Goal: Task Accomplishment & Management: Use online tool/utility

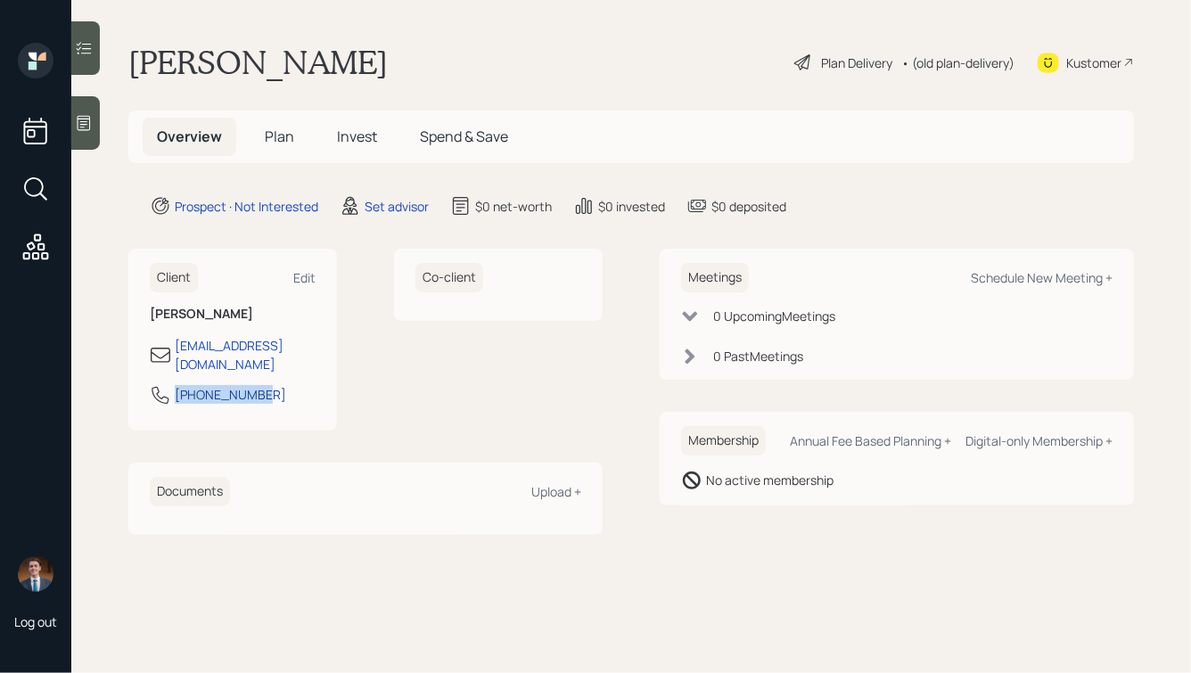
drag, startPoint x: 260, startPoint y: 388, endPoint x: 177, endPoint y: 387, distance: 83.8
click at [177, 387] on div "234-346-2310" at bounding box center [233, 400] width 166 height 32
copy div "234-346-2310"
click at [1017, 284] on div "Schedule New Meeting +" at bounding box center [1042, 277] width 142 height 17
select select "round-robin"
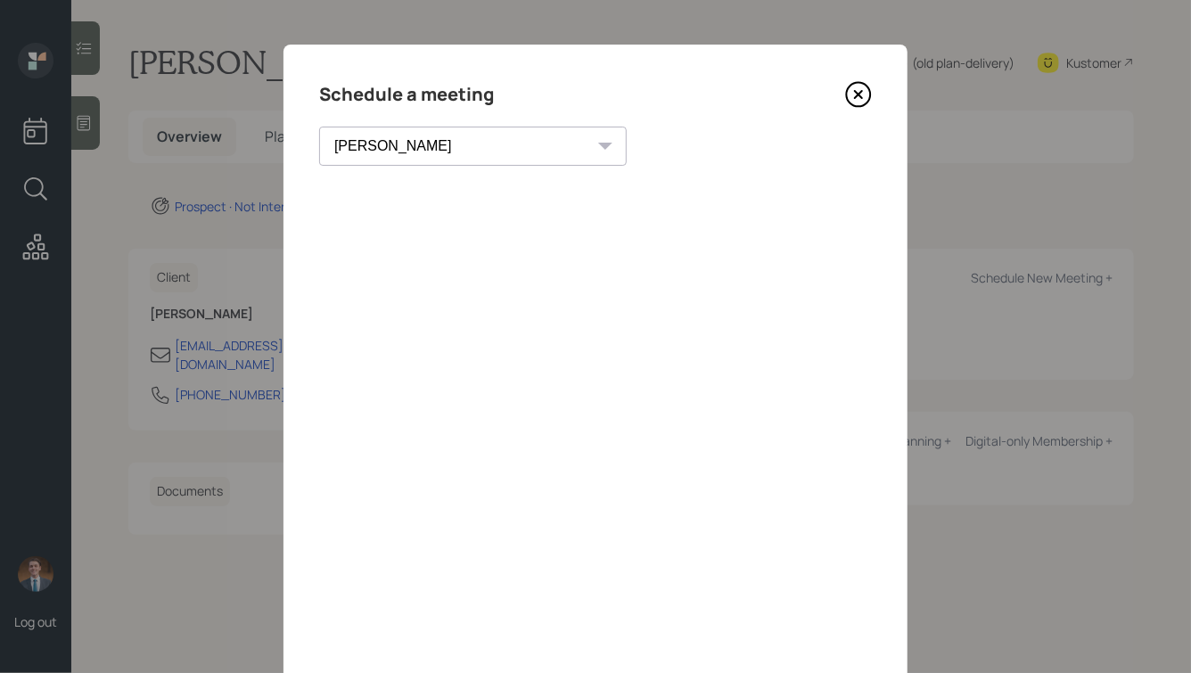
click at [446, 152] on select "Theresa Spinello Matthew Burke Aleksandra Szegda Eitan Bar-David Ian Yamey Trev…" at bounding box center [473, 146] width 308 height 39
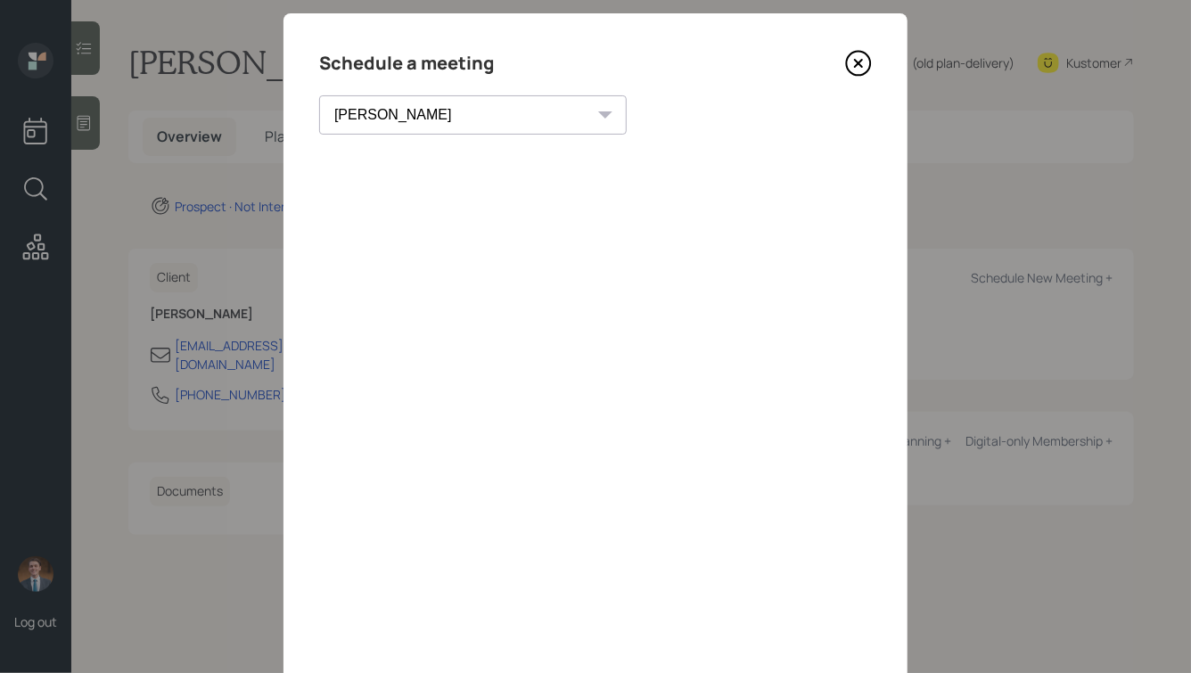
scroll to position [128, 0]
